Goal: Information Seeking & Learning: Check status

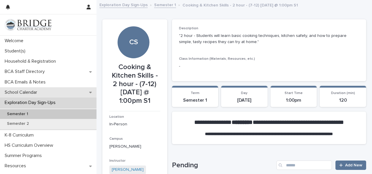
click at [35, 92] on p "School Calendar" at bounding box center [22, 93] width 40 height 6
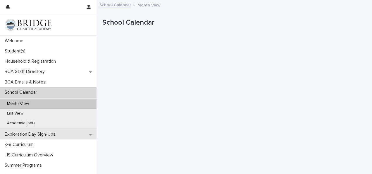
click at [27, 134] on p "Exploration Day Sign-Ups" at bounding box center [31, 134] width 58 height 6
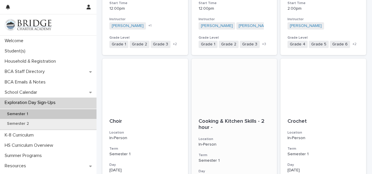
scroll to position [577, 0]
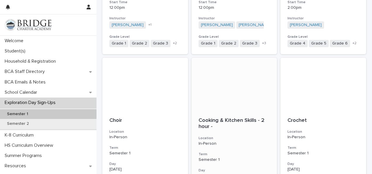
click at [209, 124] on p "Cooking & Kitchen Skills - 2 hour -" at bounding box center [235, 123] width 72 height 13
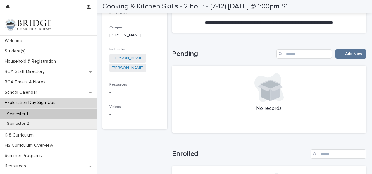
scroll to position [111, 0]
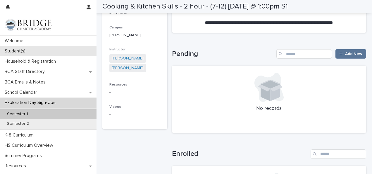
click at [10, 50] on p "Student(s)" at bounding box center [16, 51] width 28 height 6
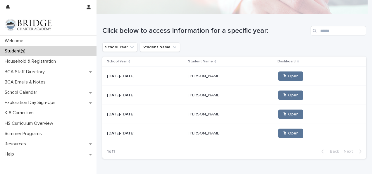
scroll to position [53, 0]
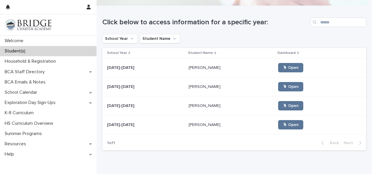
click at [189, 70] on p "[PERSON_NAME]" at bounding box center [205, 67] width 33 height 6
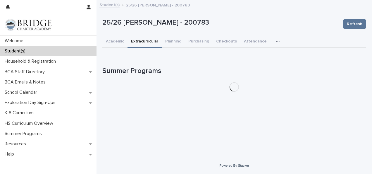
click at [150, 44] on button "Extracurricular" at bounding box center [145, 42] width 34 height 12
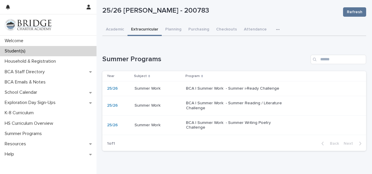
scroll to position [12, 0]
click at [171, 86] on p at bounding box center [158, 88] width 47 height 5
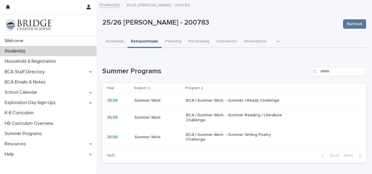
click at [167, 114] on div "Summer Work Summer Work" at bounding box center [158, 118] width 47 height 10
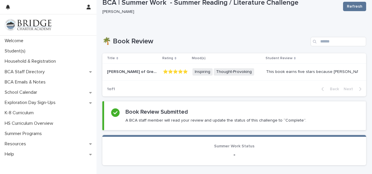
scroll to position [19, 0]
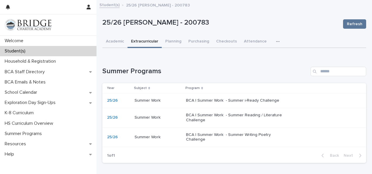
click at [147, 135] on p "Summer Work" at bounding box center [148, 137] width 27 height 6
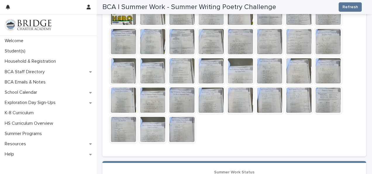
scroll to position [174, 0]
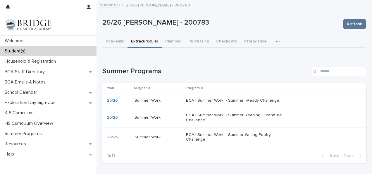
click at [153, 121] on div "Summer Work Summer Work" at bounding box center [158, 118] width 47 height 10
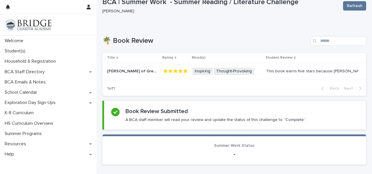
scroll to position [18, 0]
